Goal: Task Accomplishment & Management: Complete application form

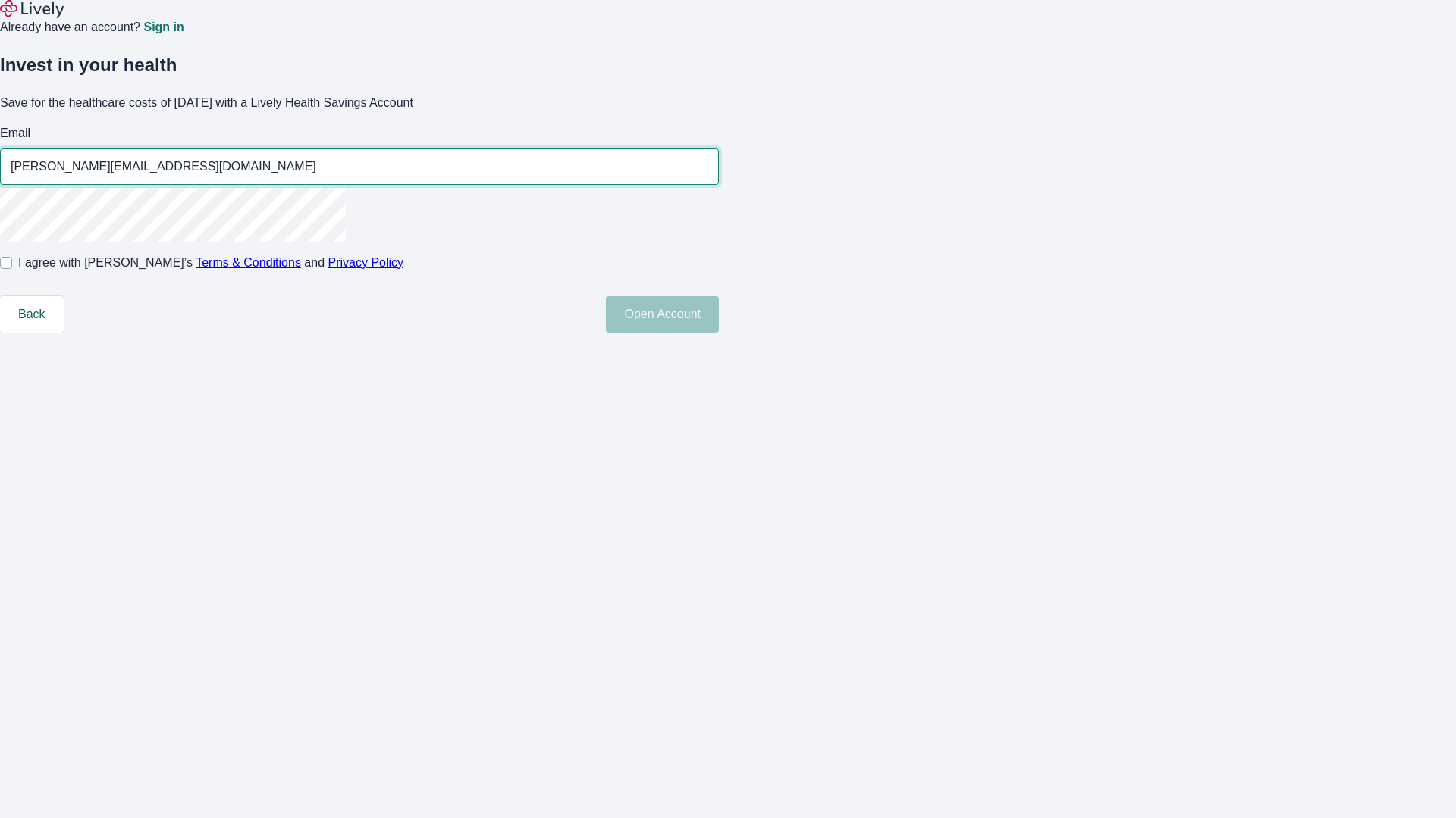
type input "[PERSON_NAME][EMAIL_ADDRESS][DOMAIN_NAME]"
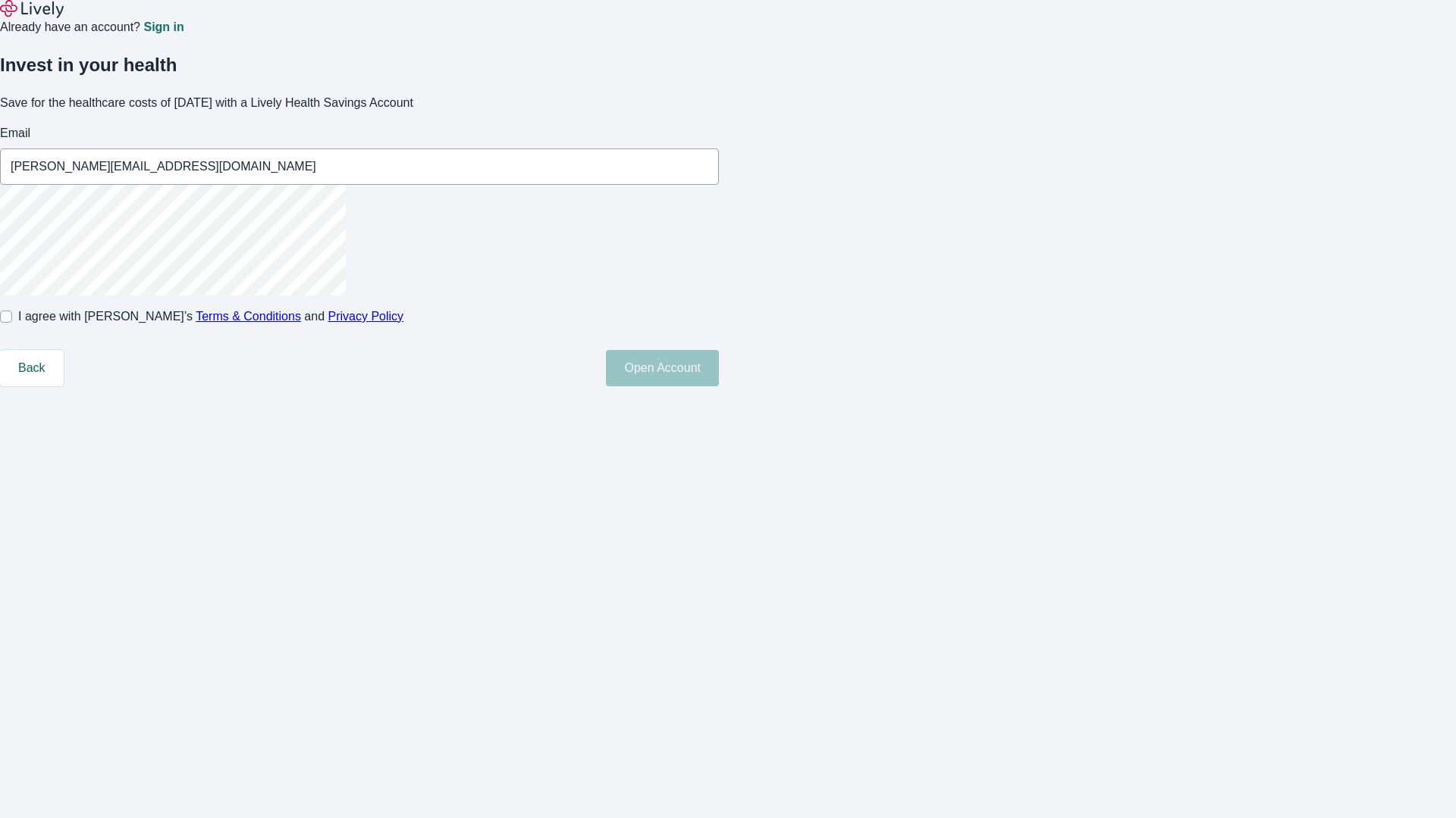
click at [12, 323] on input "I agree with Lively’s Terms & Conditions and Privacy Policy" at bounding box center [6, 317] width 12 height 12
checkbox input "true"
click at [719, 387] on button "Open Account" at bounding box center [662, 369] width 113 height 36
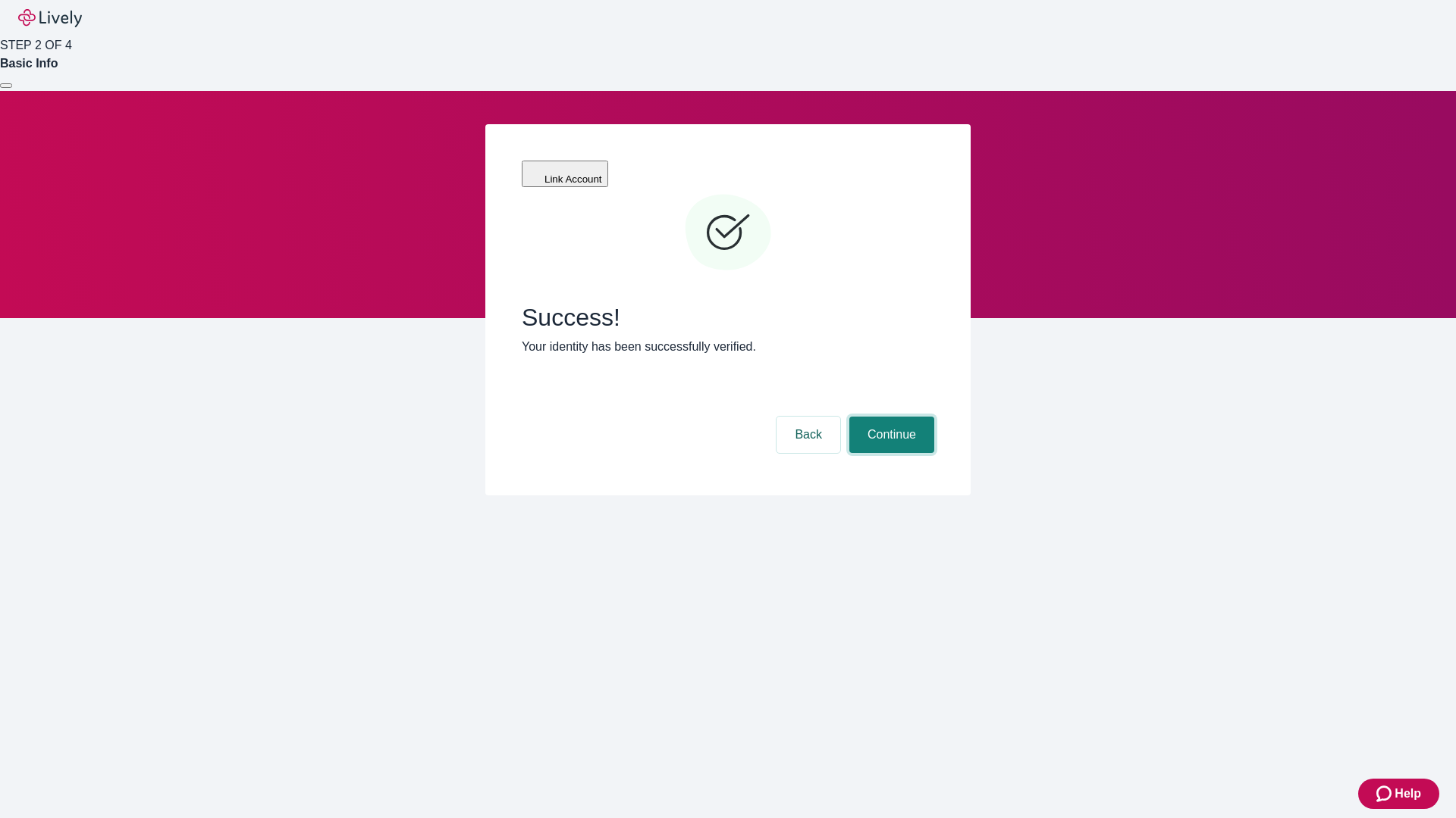
click at [889, 417] on button "Continue" at bounding box center [892, 435] width 85 height 36
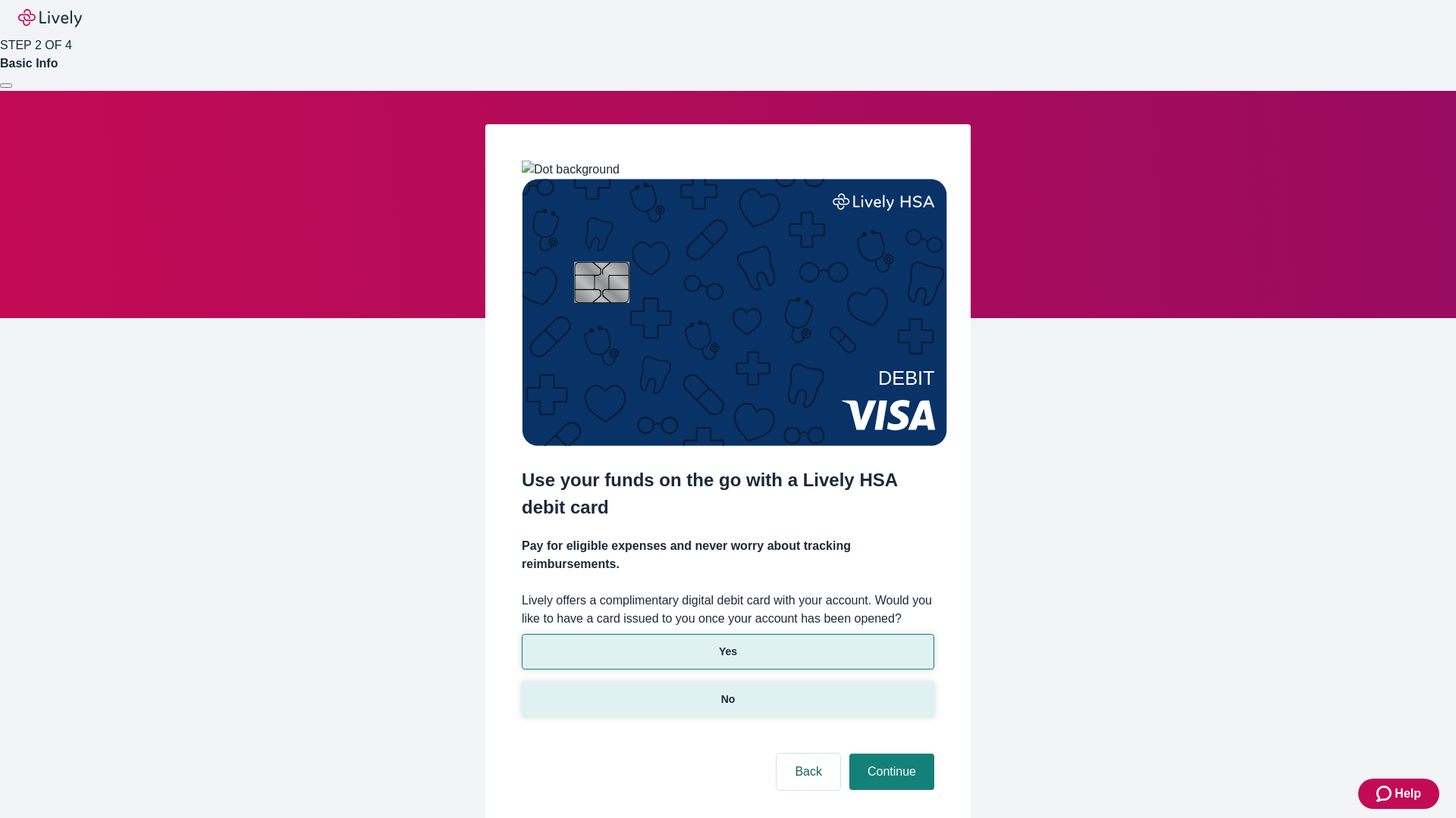
click at [727, 691] on p "No" at bounding box center [728, 699] width 15 height 15
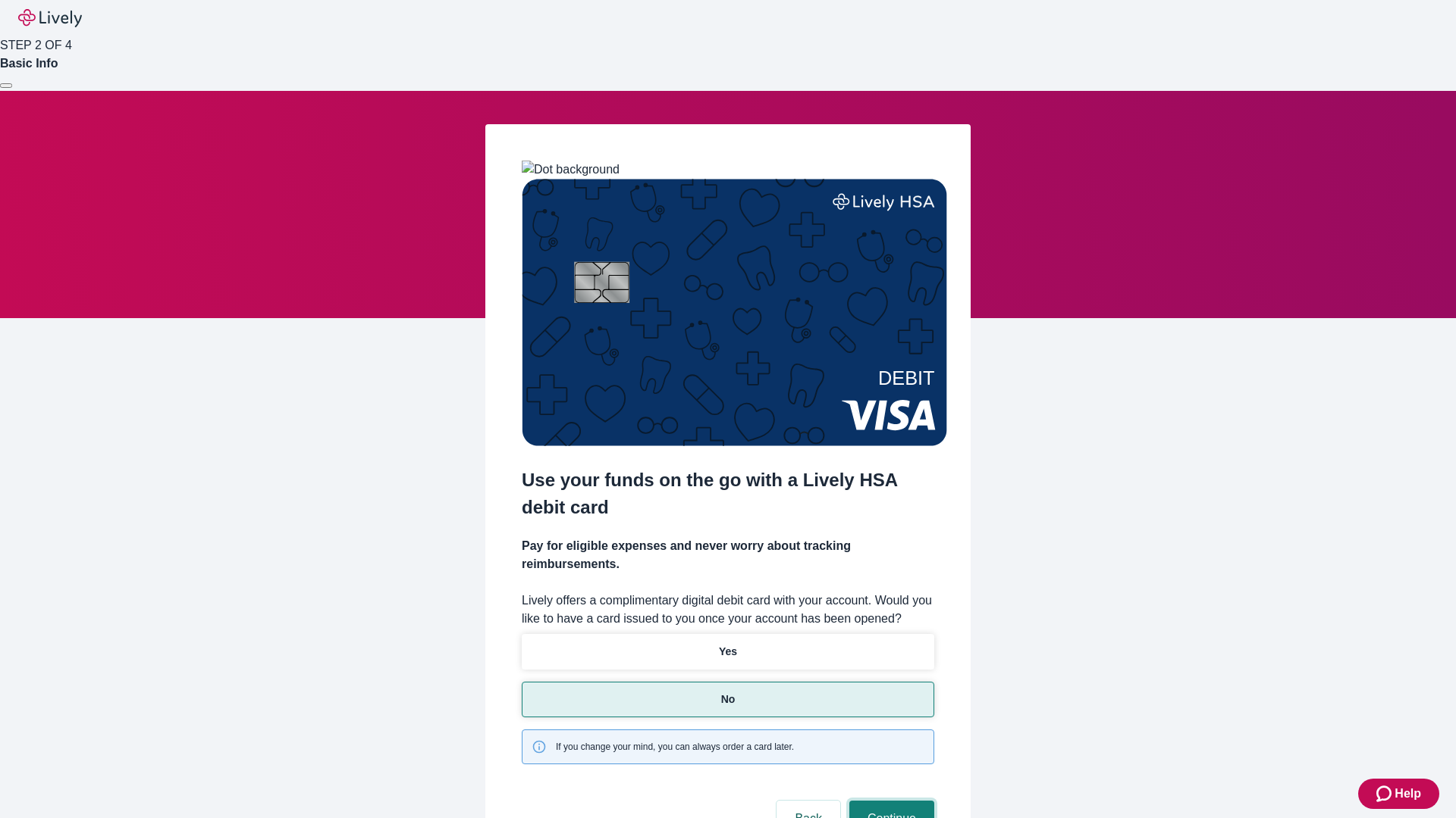
click at [889, 801] on button "Continue" at bounding box center [892, 819] width 85 height 36
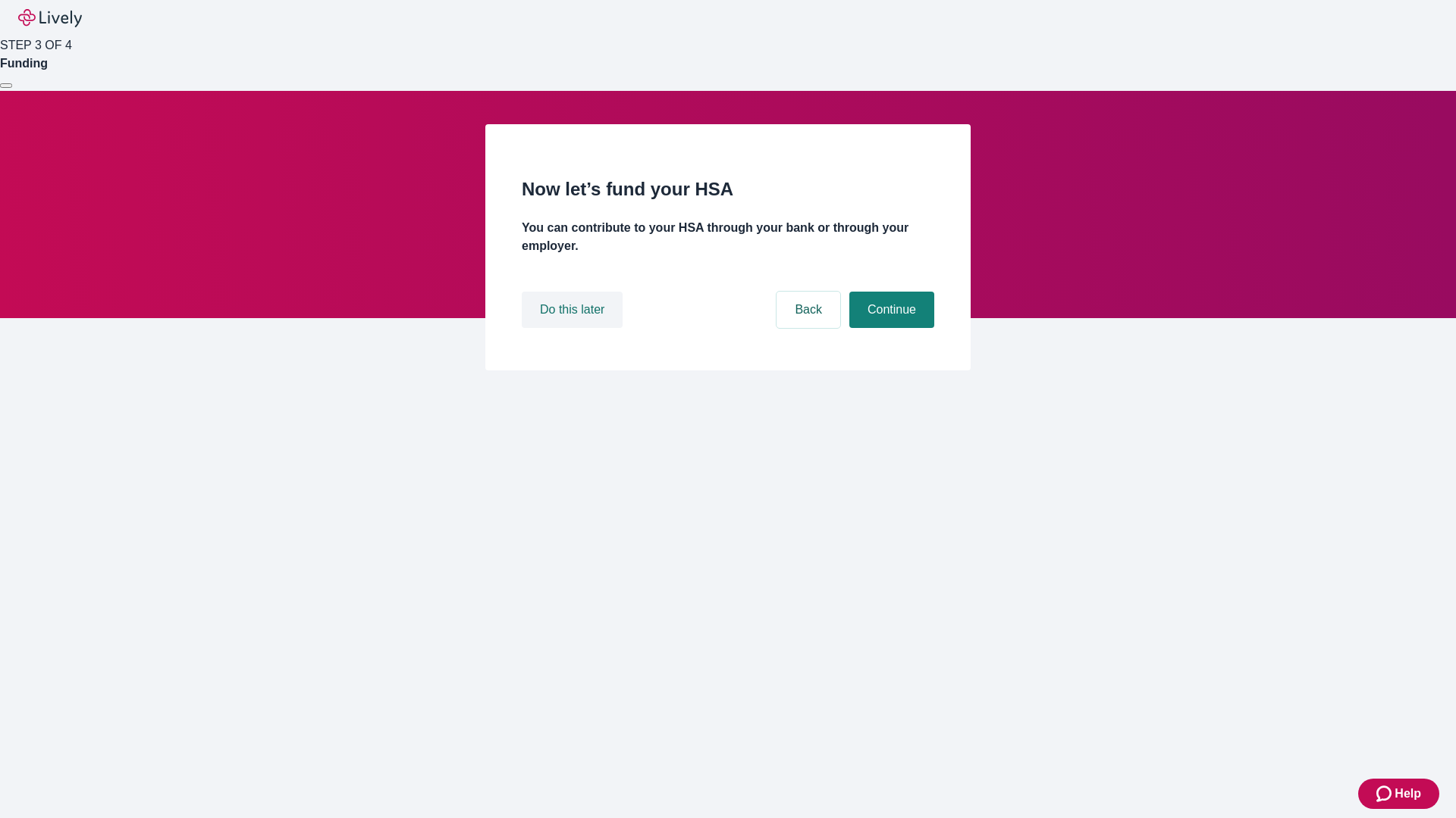
click at [574, 328] on button "Do this later" at bounding box center [571, 310] width 101 height 36
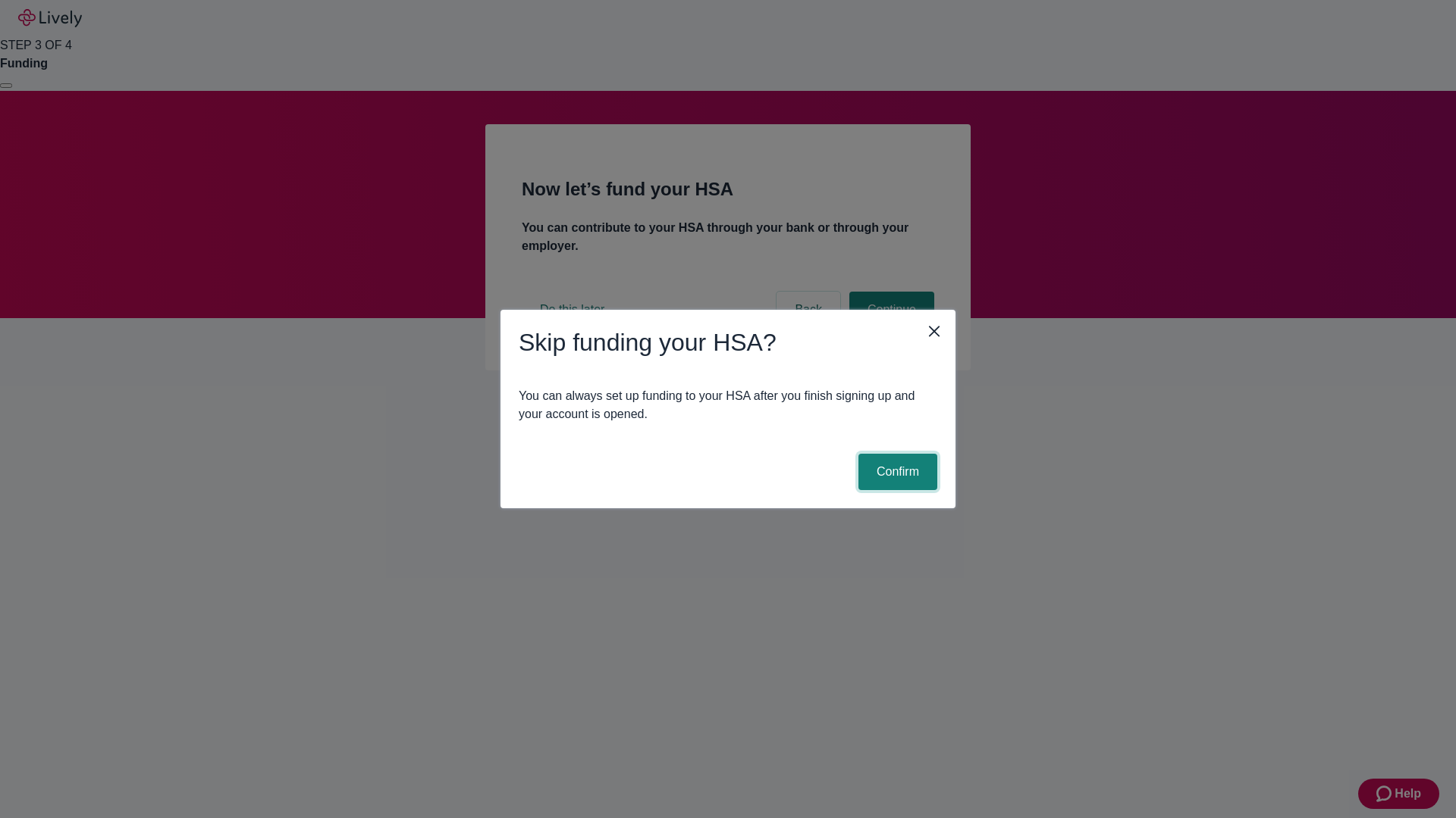
click at [895, 472] on button "Confirm" at bounding box center [898, 472] width 79 height 36
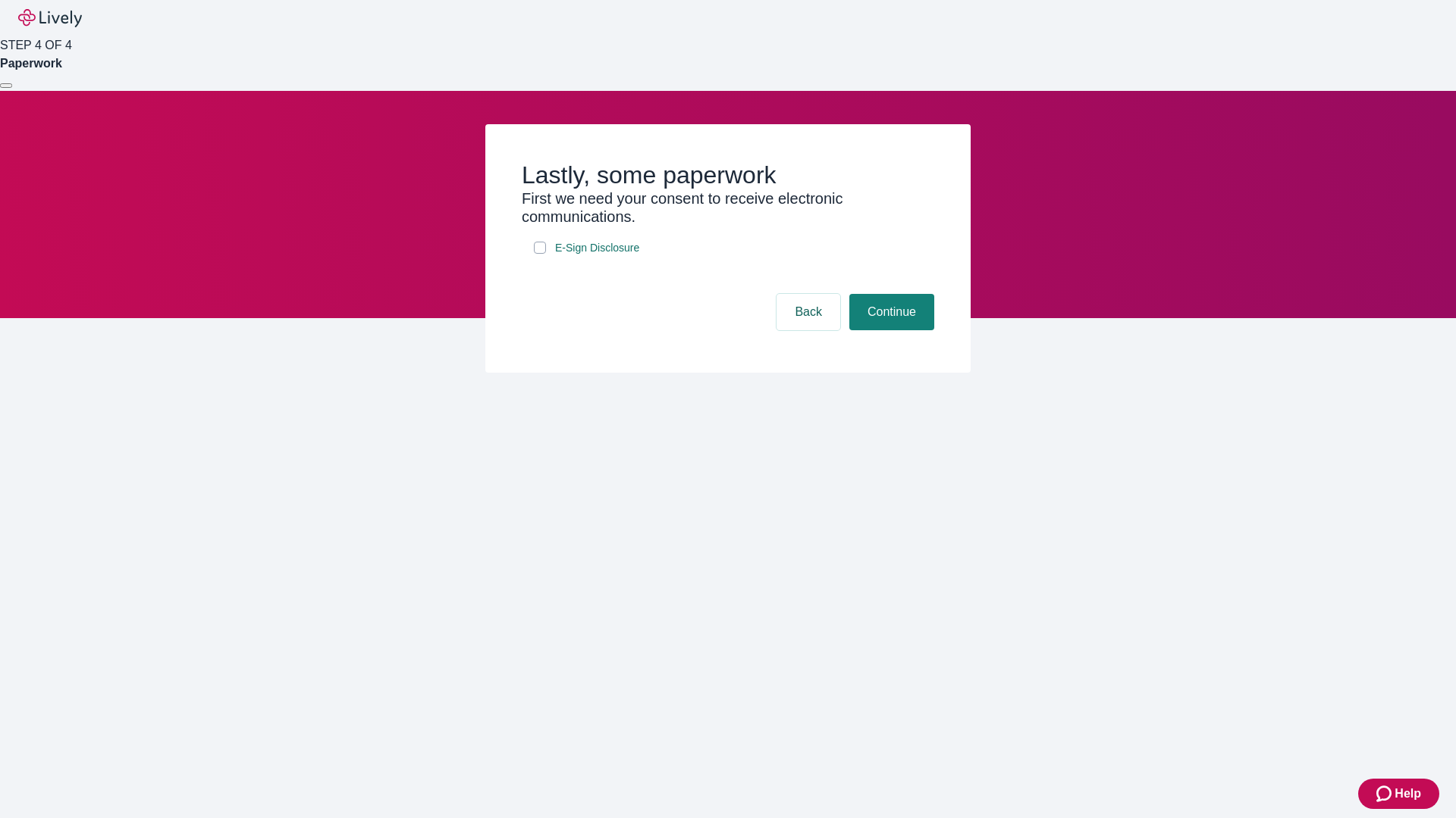
click at [540, 254] on input "E-Sign Disclosure" at bounding box center [540, 248] width 12 height 12
checkbox input "true"
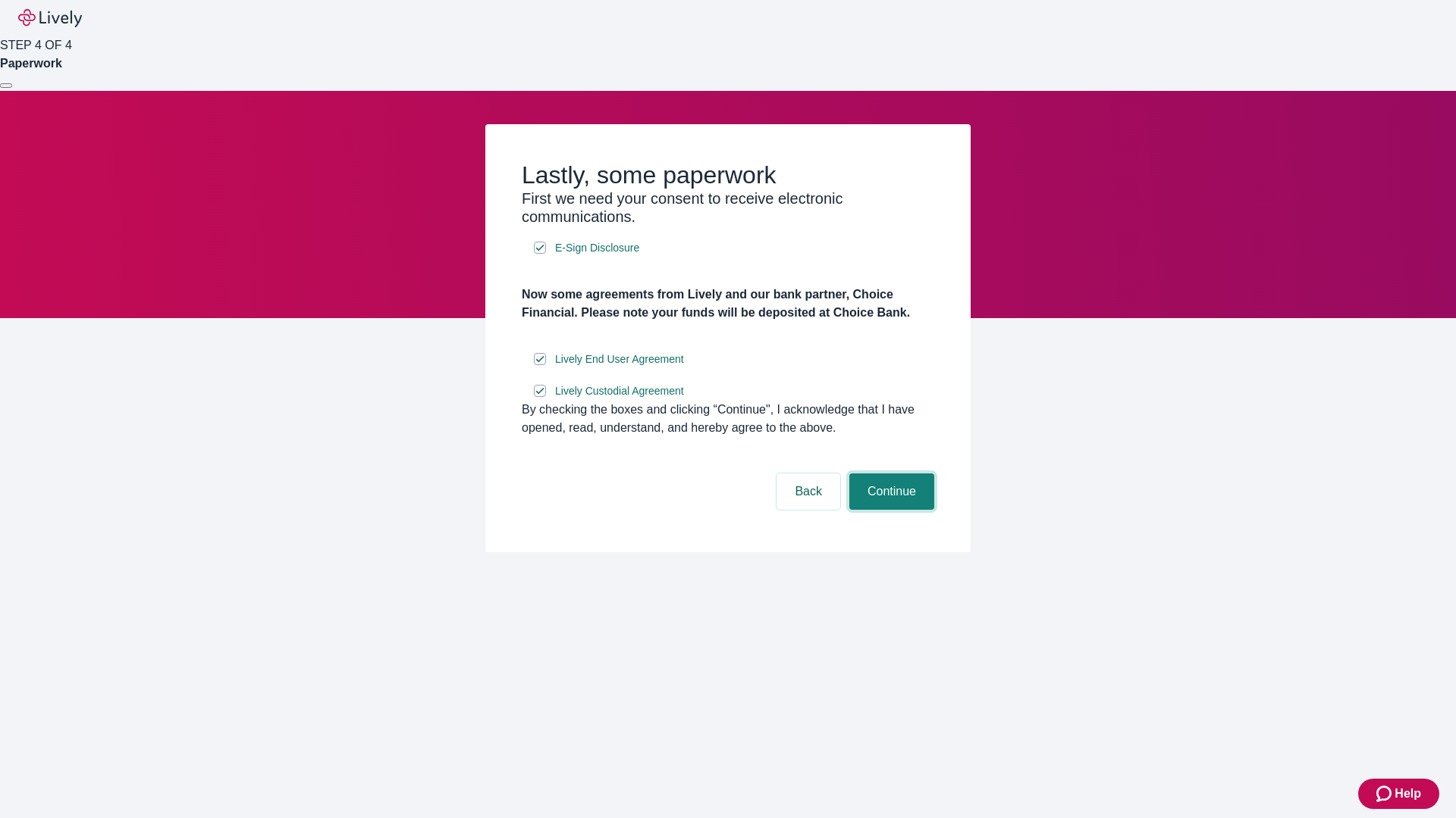
click at [889, 510] on button "Continue" at bounding box center [892, 492] width 85 height 36
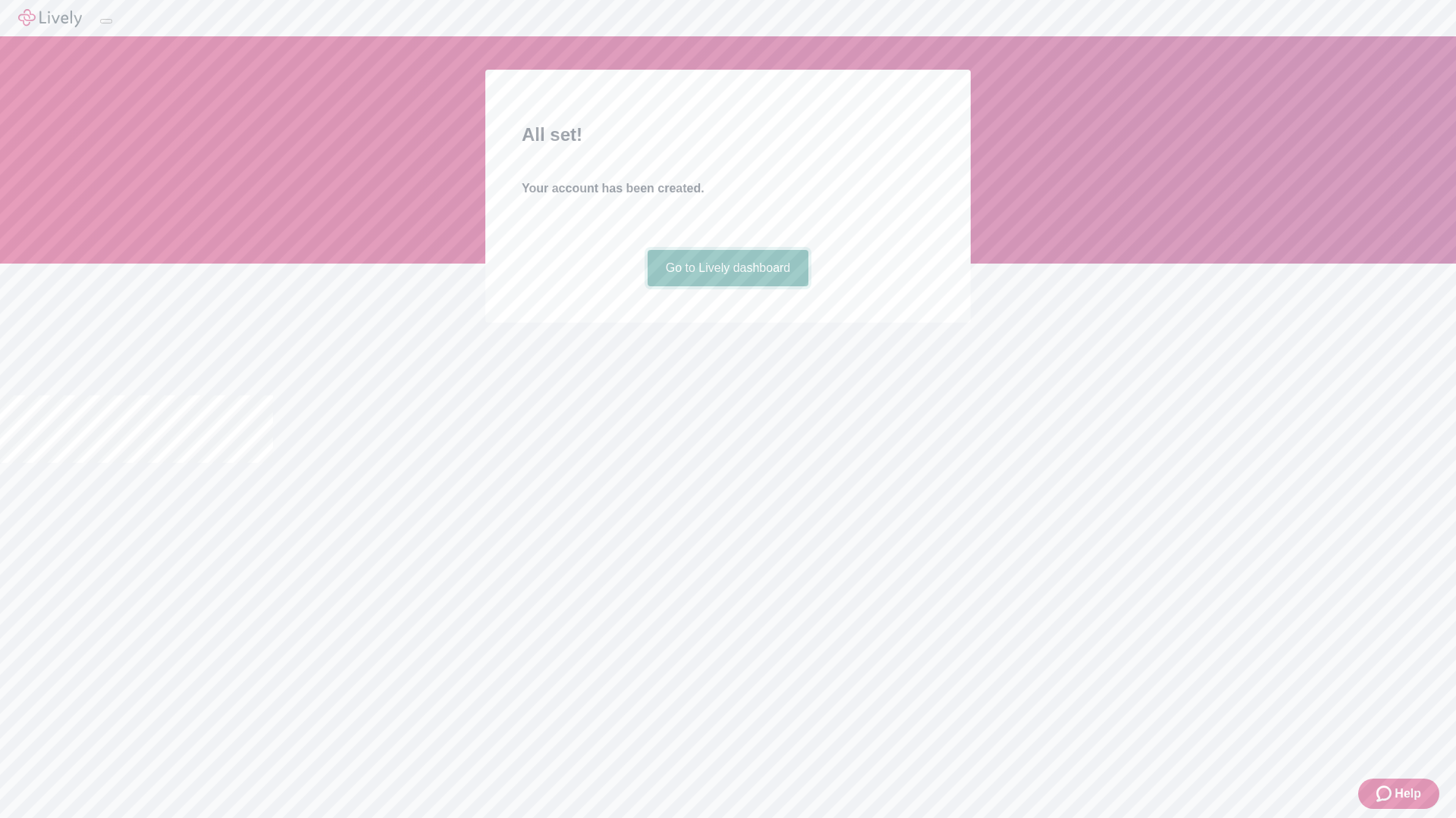
click at [727, 287] on link "Go to Lively dashboard" at bounding box center [727, 268] width 161 height 36
